Goal: Transaction & Acquisition: Purchase product/service

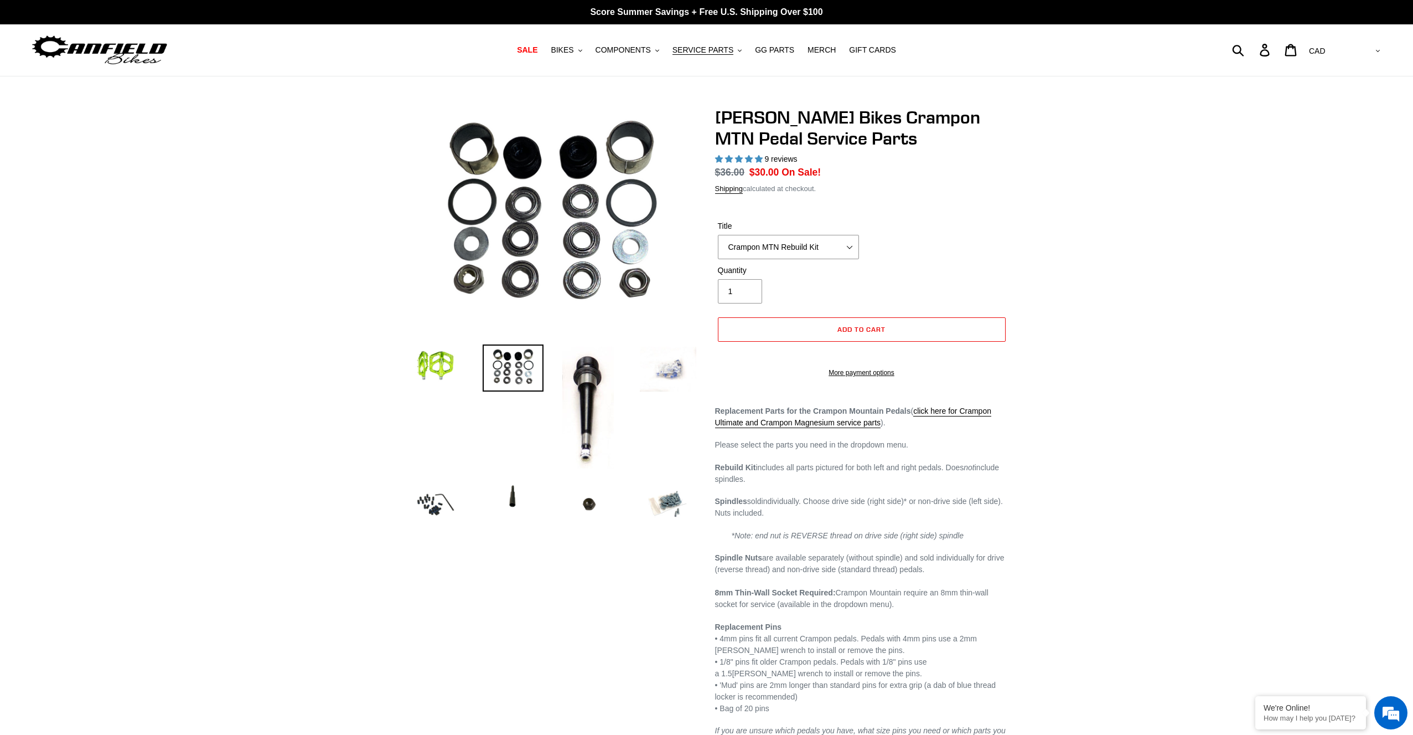
select select "highest-rating"
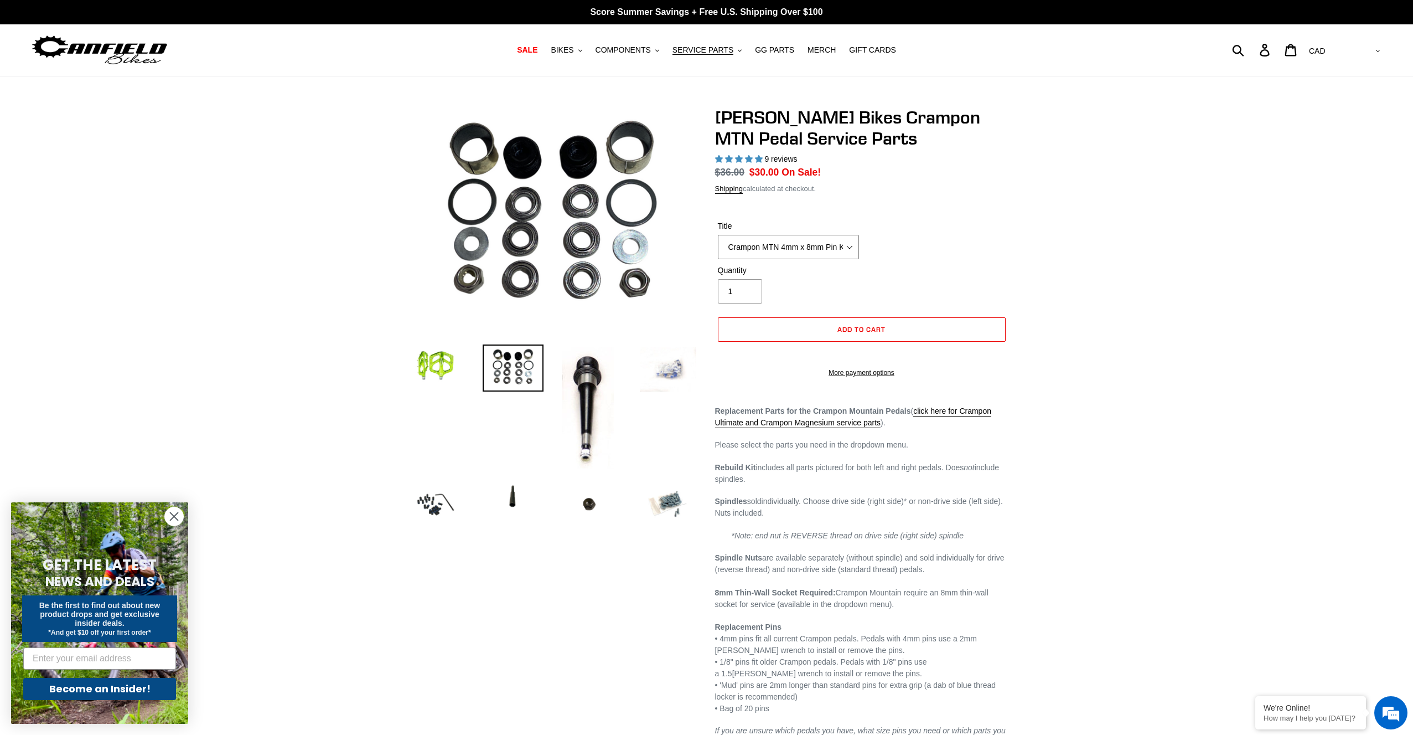
click option "Crampon MTN 4mm x 8mm Pin Kit - Silver (20)" at bounding box center [0, 0] width 0 height 0
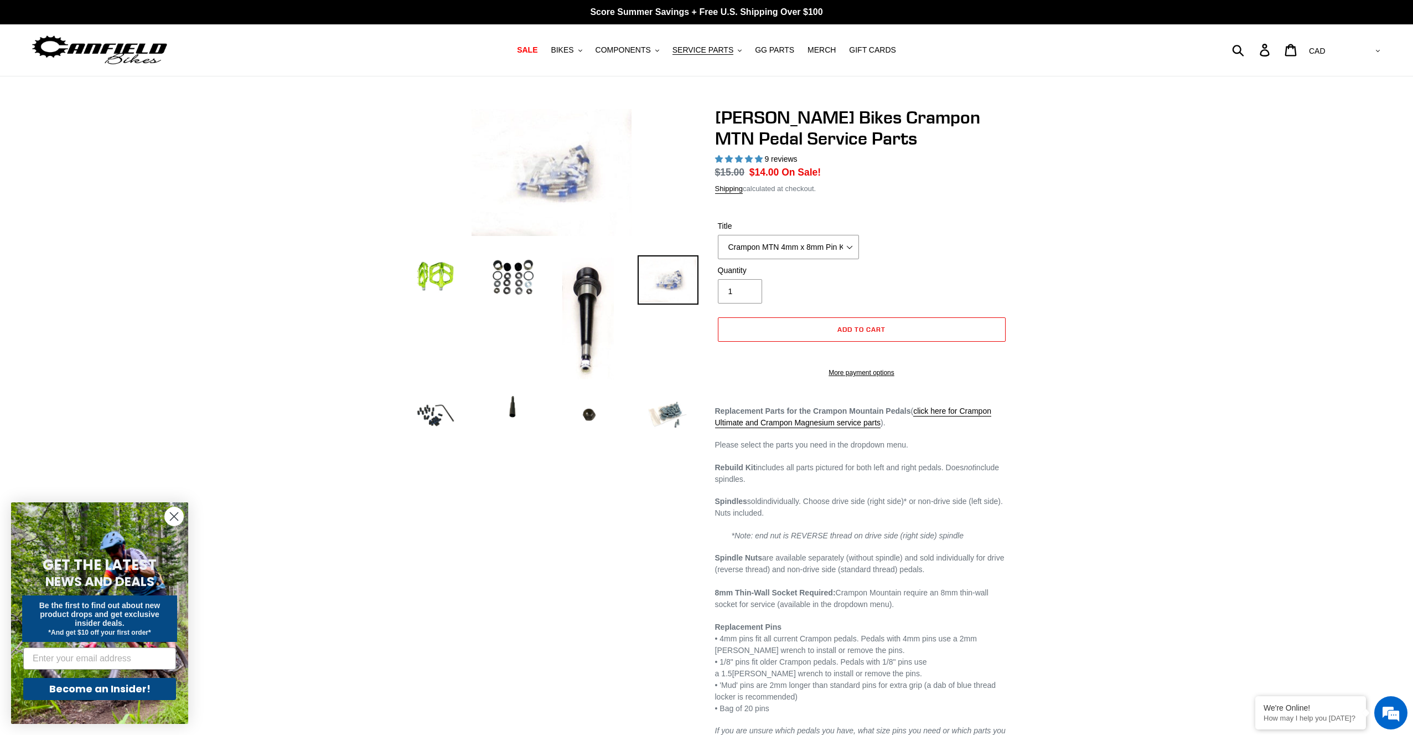
click at [1091, 249] on div "Previous slide" at bounding box center [706, 428] width 1413 height 642
drag, startPoint x: 719, startPoint y: 116, endPoint x: 830, endPoint y: 143, distance: 114.0
click at [830, 141] on h1 "[PERSON_NAME] Bikes Crampon MTN Pedal Service Parts" at bounding box center [861, 128] width 293 height 43
copy h1 "[PERSON_NAME] Bikes Crampon MTN Pedal Service Parts"
drag, startPoint x: 1232, startPoint y: 143, endPoint x: 1081, endPoint y: 173, distance: 153.4
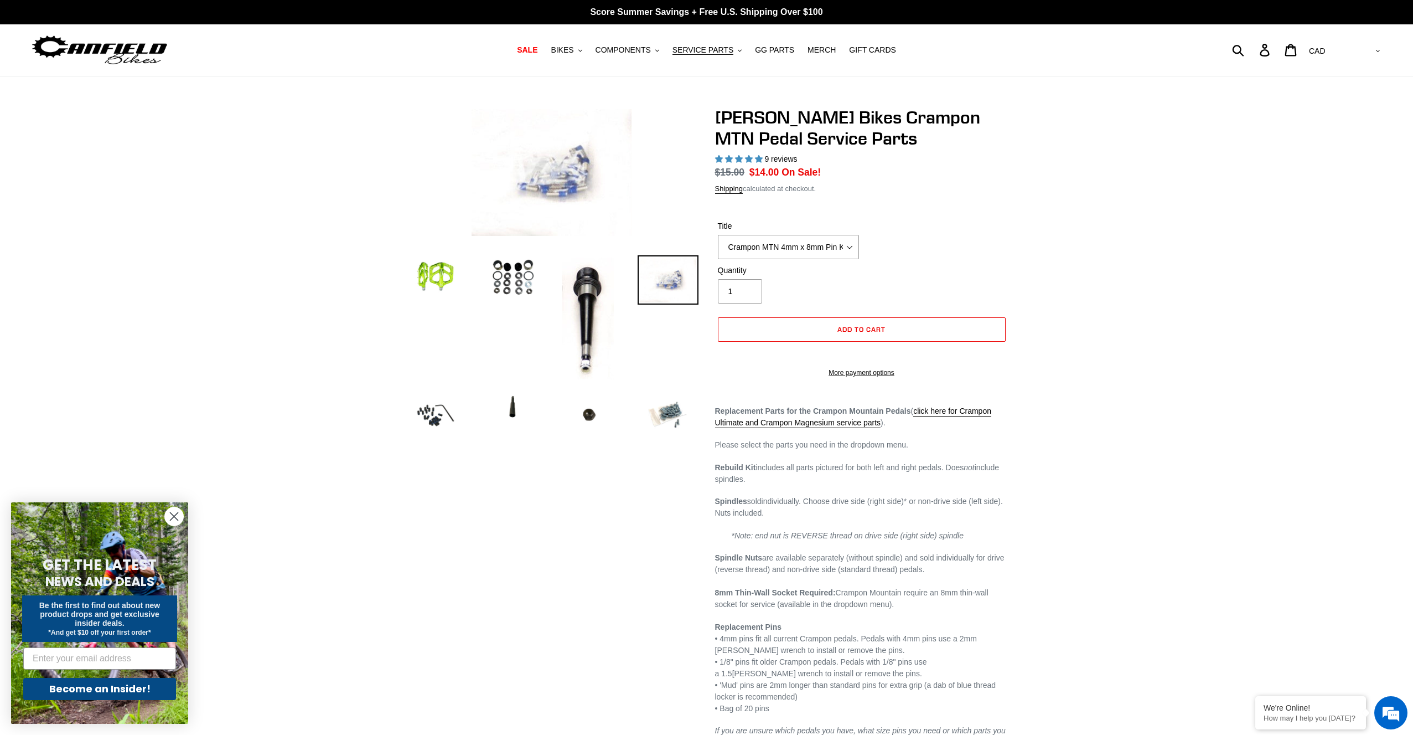
click at [1218, 146] on div "Previous slide" at bounding box center [706, 428] width 1413 height 642
select select "Crampon MTN Rebuild Kit"
click option "Crampon MTN Rebuild Kit" at bounding box center [0, 0] width 0 height 0
click at [1305, 41] on select "AED AFN ALL AMD ANG AUD AWG AZN [GEOGRAPHIC_DATA] BBD BDT BGN BIF BND [PERSON_N…" at bounding box center [1344, 51] width 78 height 20
